Goal: Information Seeking & Learning: Learn about a topic

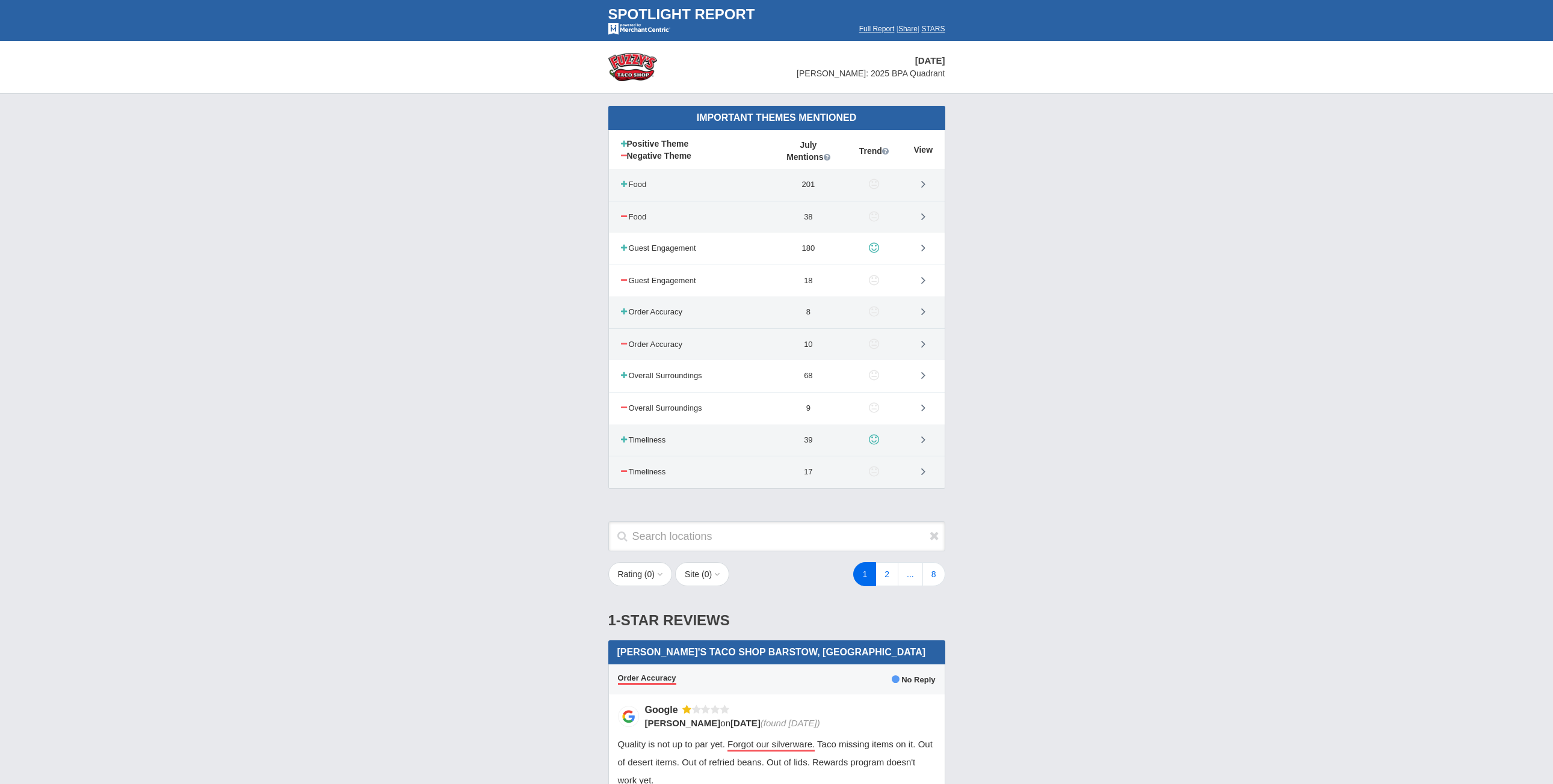
click at [522, 237] on div "Important Themes Mentioned Positive Theme Negative Theme July Mentions Trend Vi…" at bounding box center [776, 303] width 1553 height 419
click at [1015, 227] on div "Important Themes Mentioned Positive Theme Negative Theme July Mentions Trend Vi…" at bounding box center [776, 303] width 1553 height 419
click at [920, 284] on link at bounding box center [923, 281] width 23 height 23
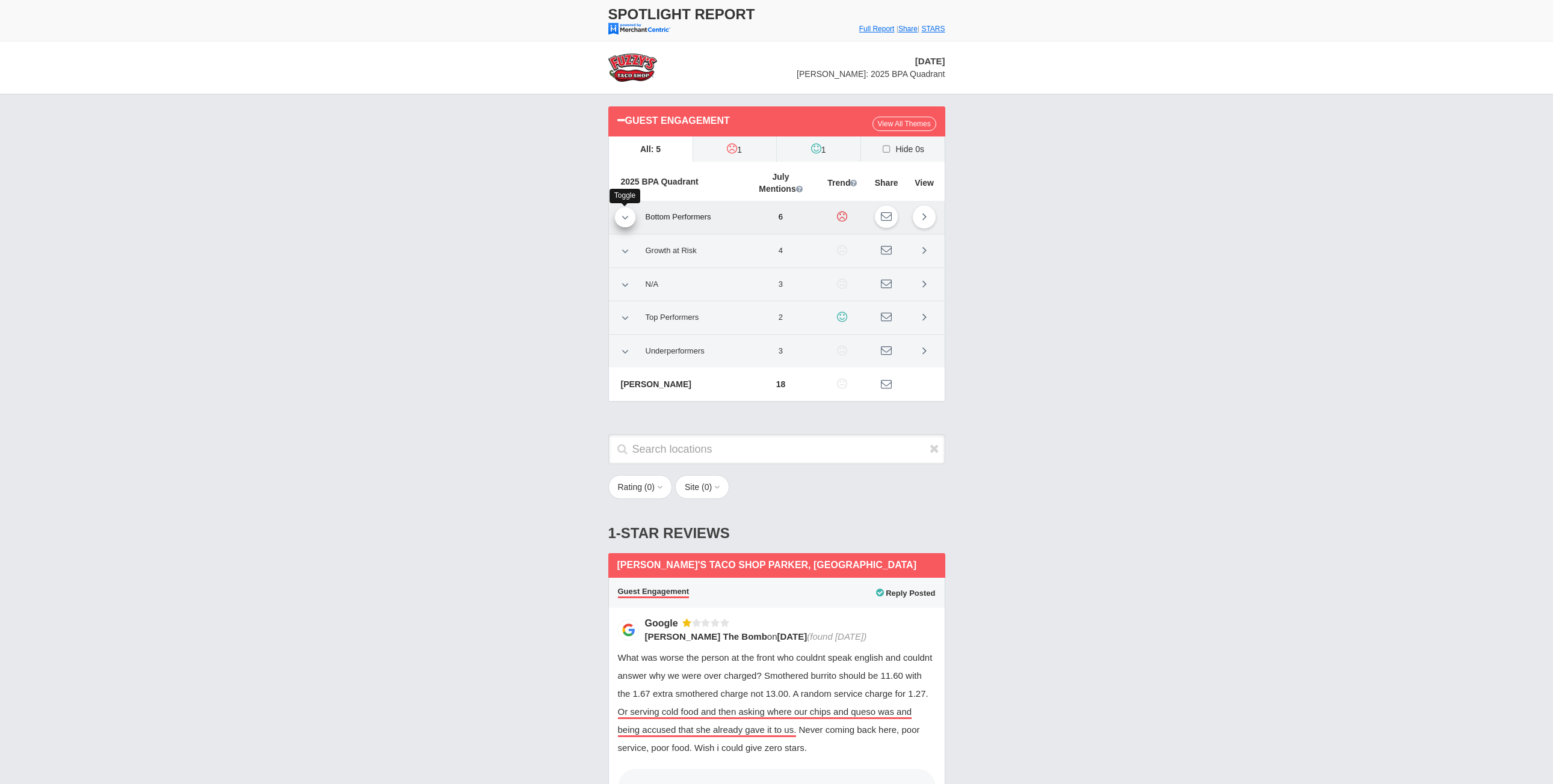
click at [624, 222] on icon at bounding box center [624, 217] width 7 height 11
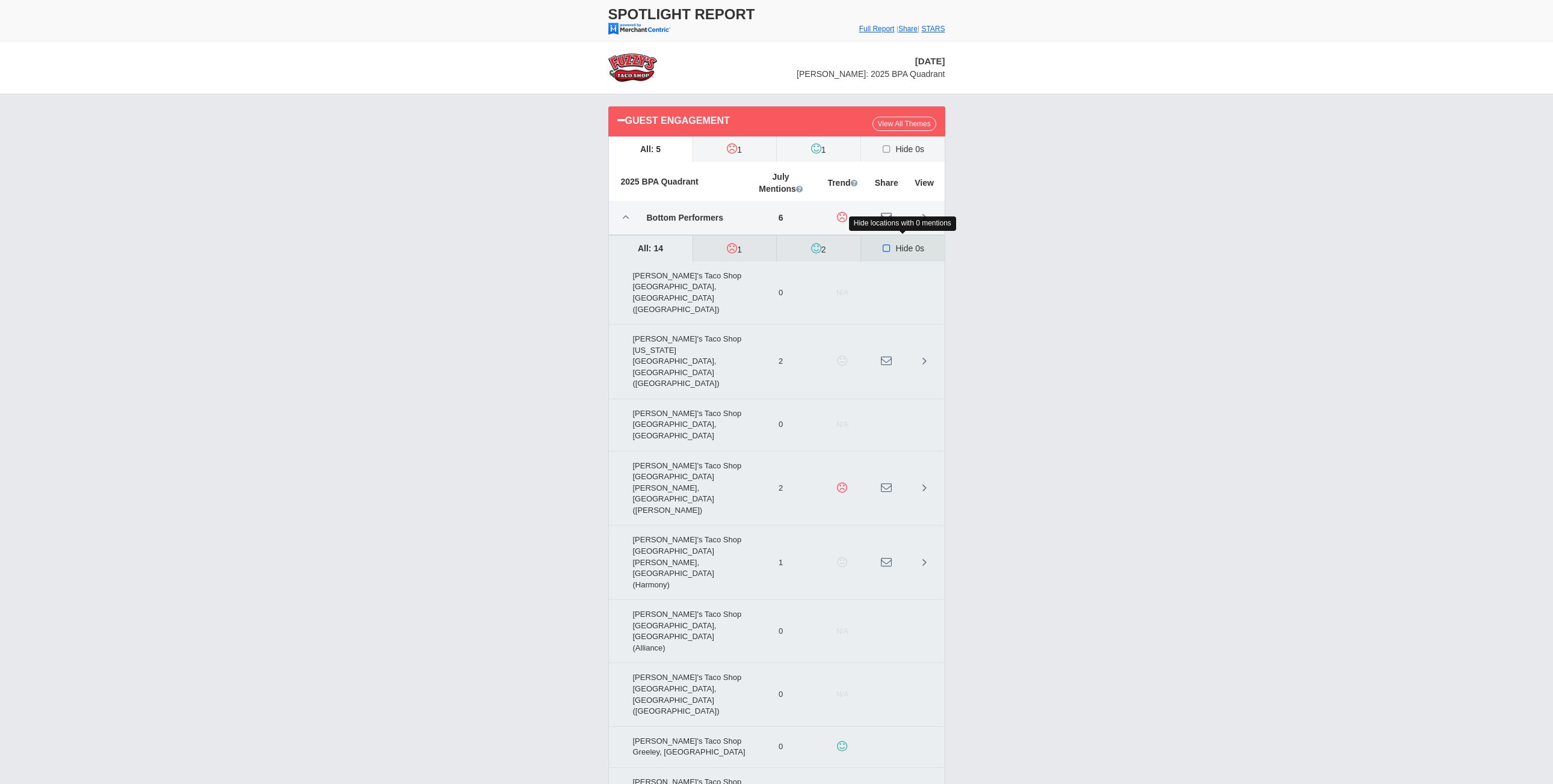
click at [888, 248] on icon at bounding box center [886, 249] width 13 height 10
click at [0, 0] on input "Hide 0s" at bounding box center [0, 0] width 0 height 0
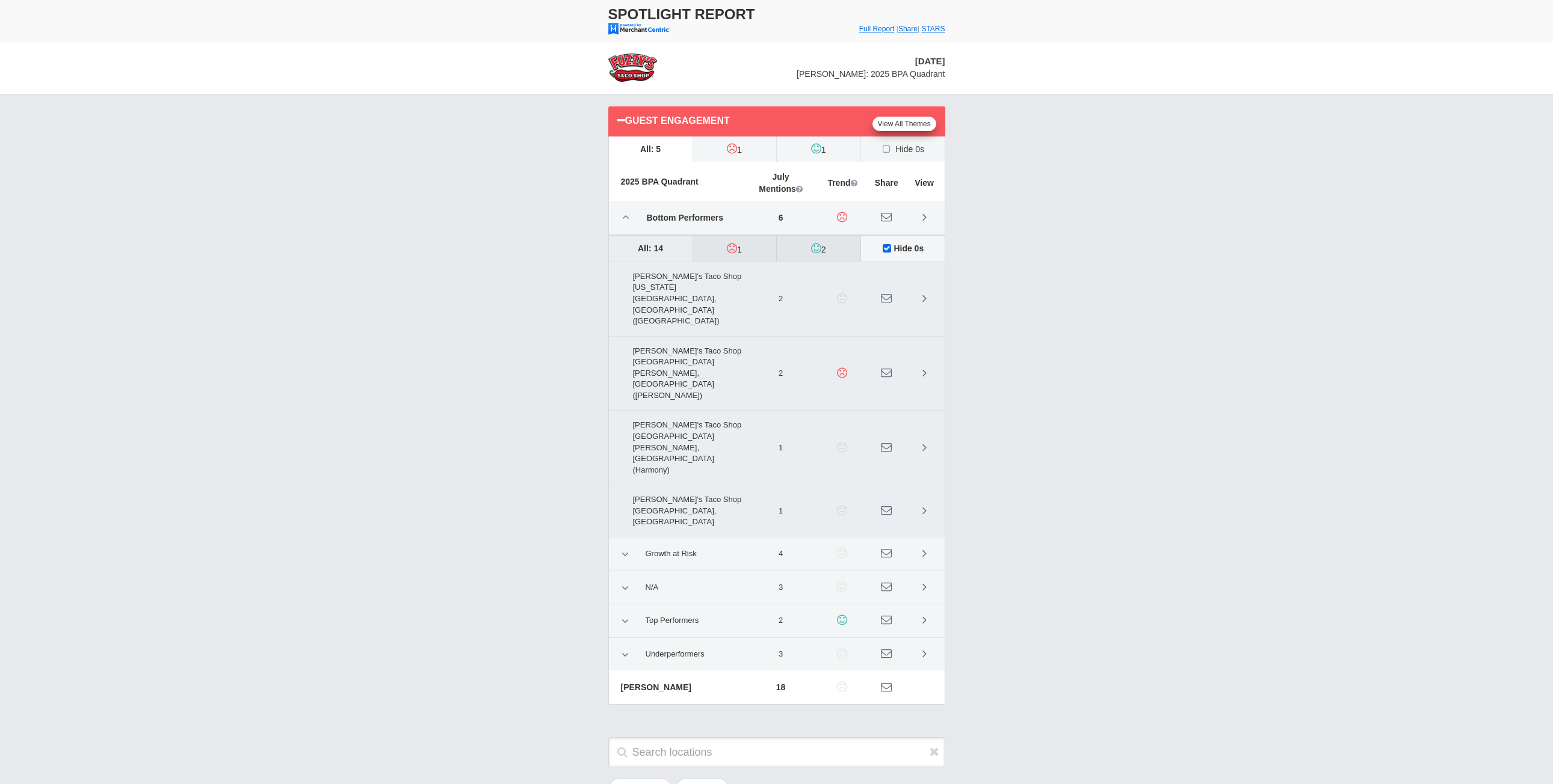
click at [893, 120] on link "View All Themes" at bounding box center [904, 123] width 64 height 14
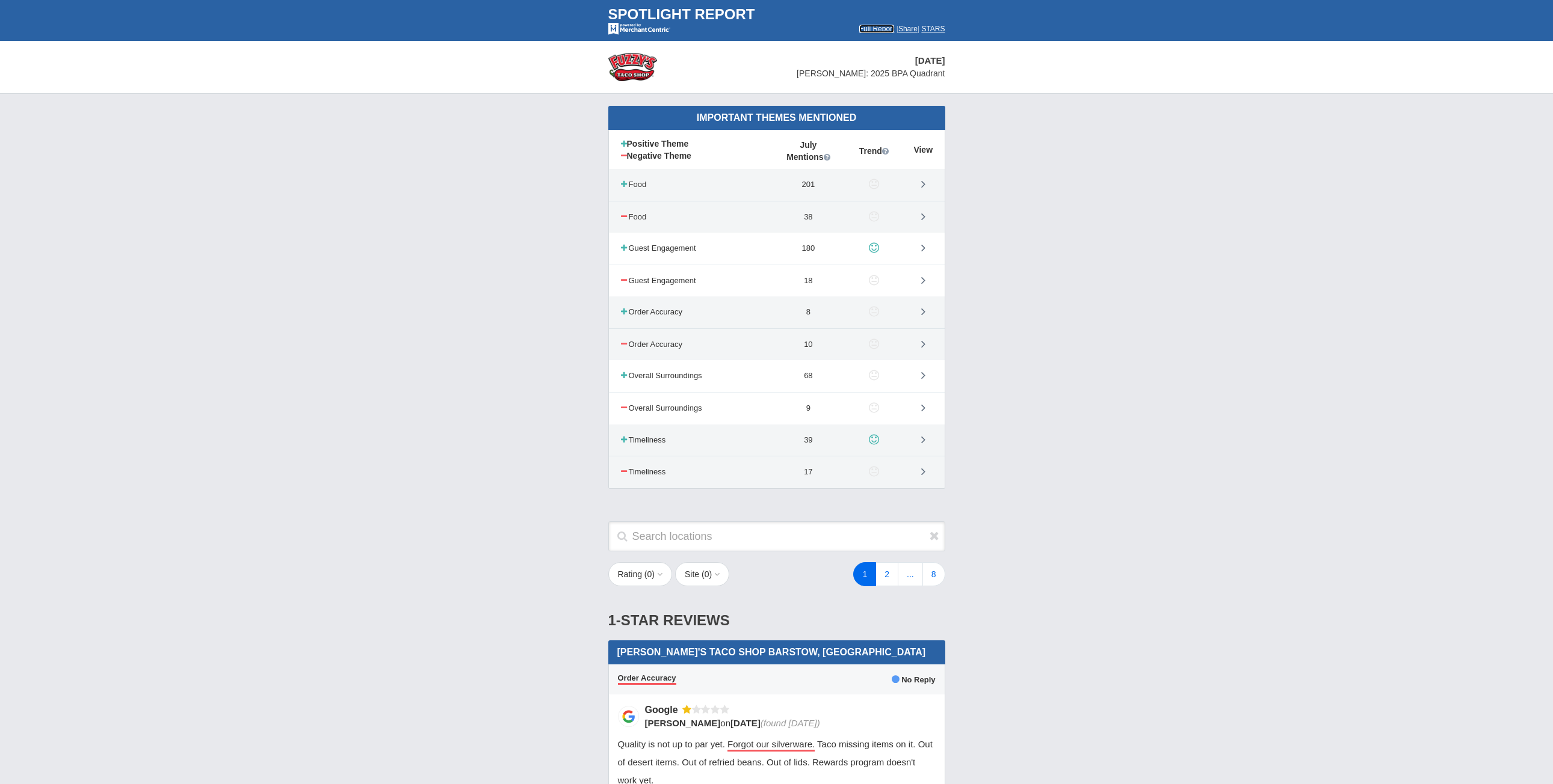
click at [859, 28] on font "Full Report" at bounding box center [877, 29] width 36 height 9
